Goal: Task Accomplishment & Management: Manage account settings

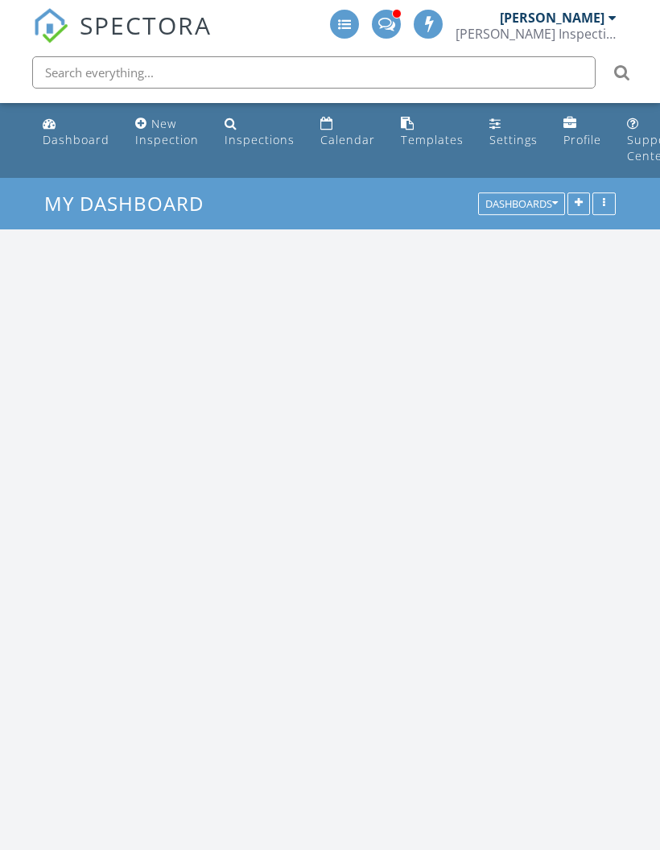
scroll to position [2270, 661]
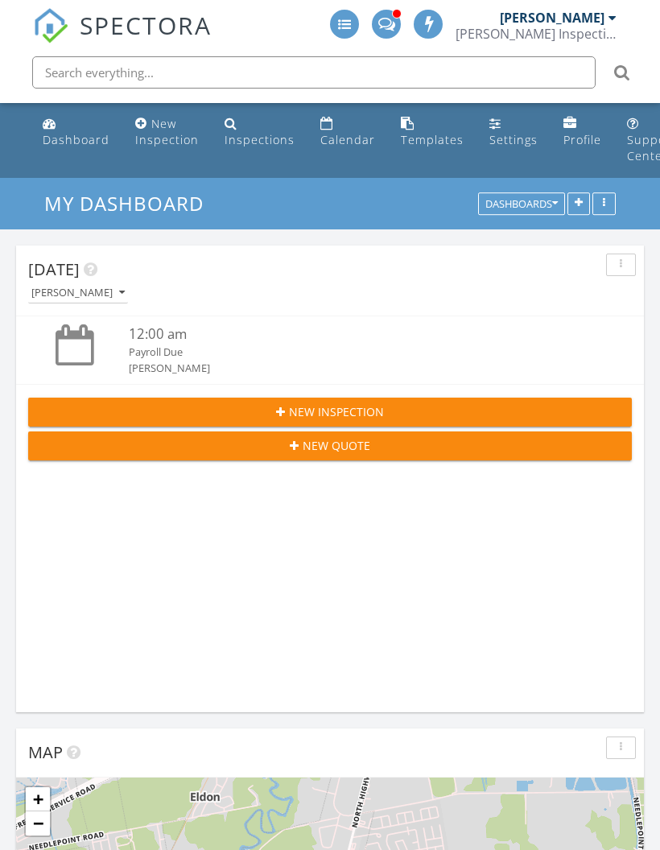
click at [332, 134] on div "Calendar" at bounding box center [347, 139] width 55 height 15
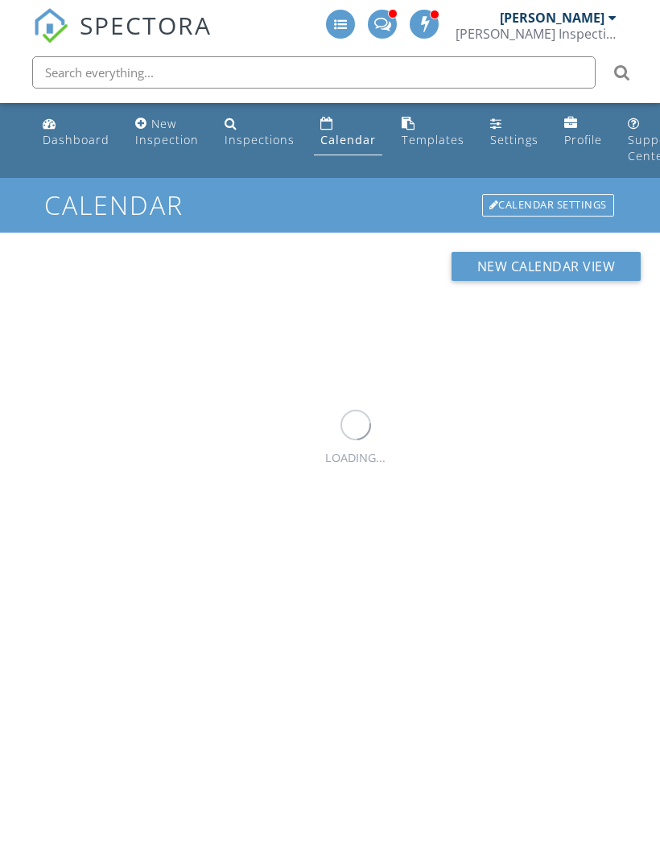
click at [344, 136] on div "Calendar" at bounding box center [348, 139] width 56 height 15
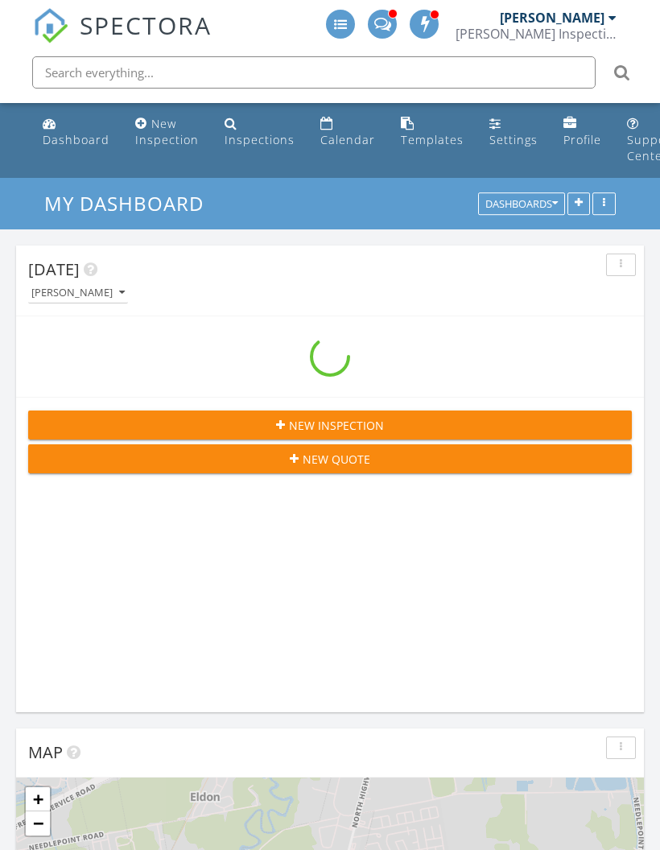
scroll to position [8, 8]
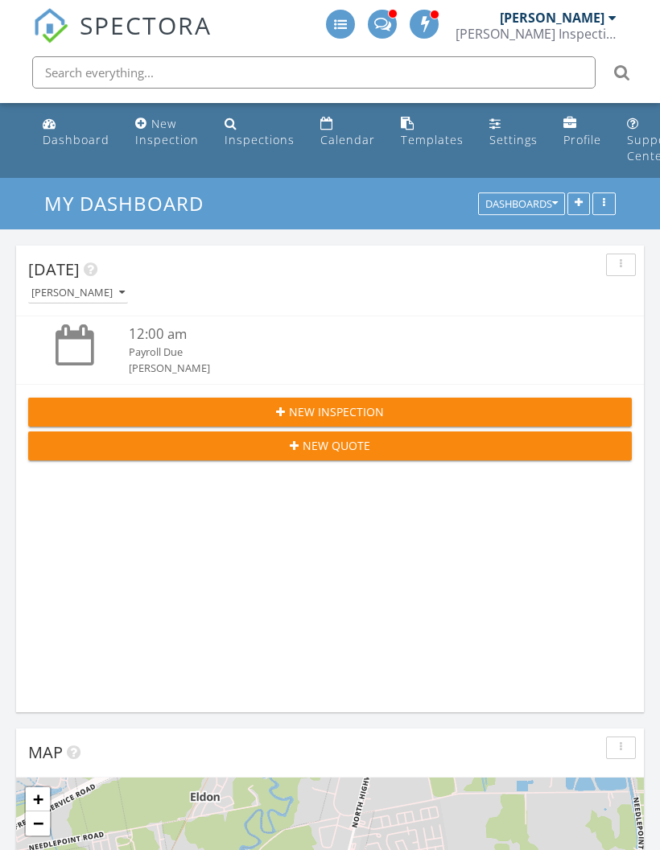
click at [334, 130] on link "Calendar" at bounding box center [348, 132] width 68 height 46
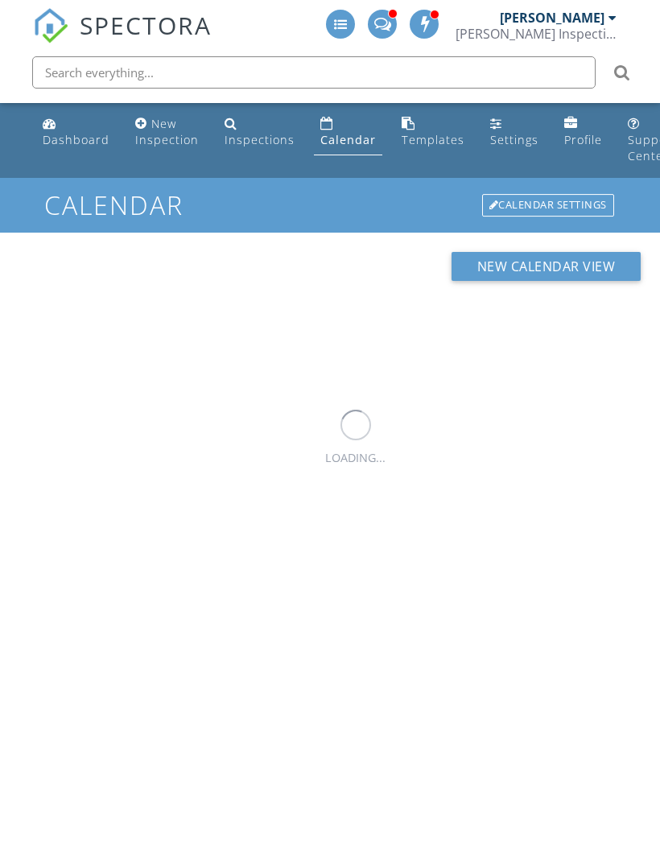
click at [288, 71] on input "text" at bounding box center [313, 72] width 563 height 32
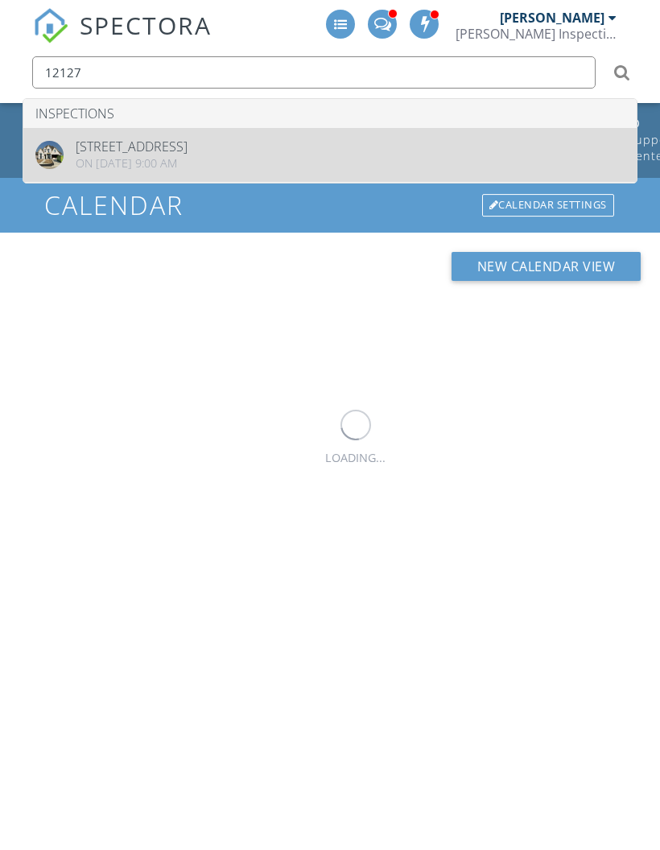
type input "12127"
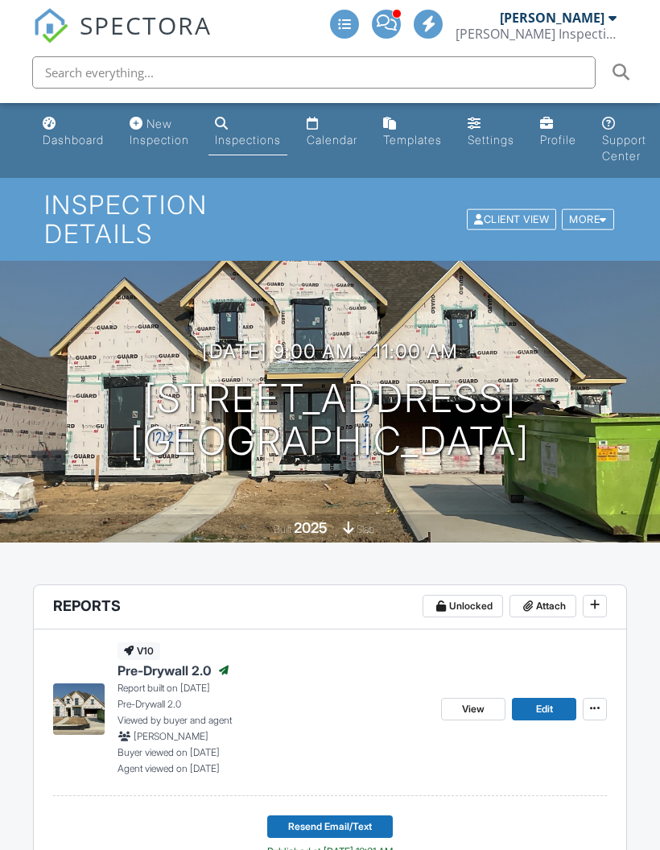
click at [165, 390] on h1 "[STREET_ADDRESS] [GEOGRAPHIC_DATA], [GEOGRAPHIC_DATA]" at bounding box center [329, 419] width 399 height 85
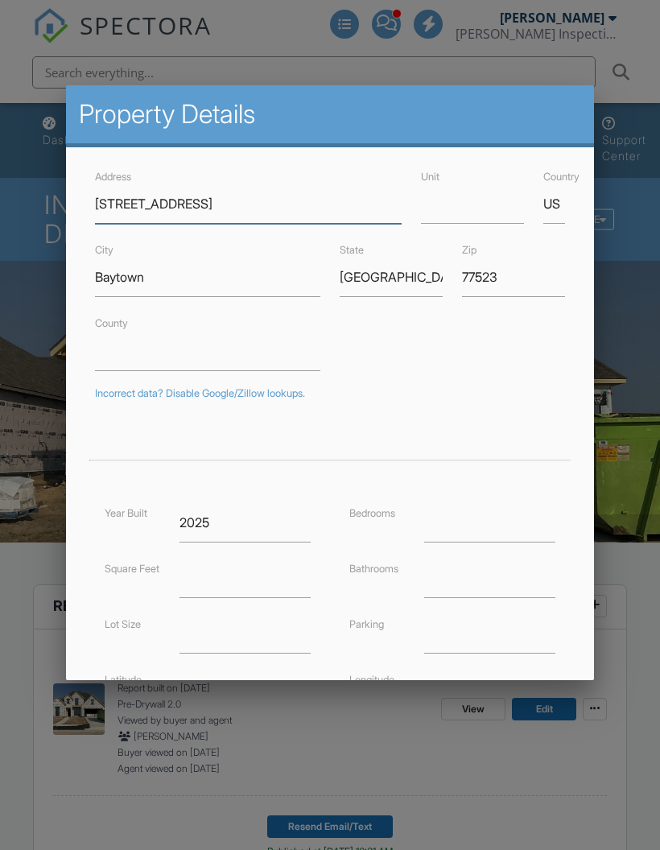
click at [204, 191] on input "[STREET_ADDRESS]" at bounding box center [248, 203] width 307 height 39
click at [299, 41] on div at bounding box center [330, 451] width 660 height 1062
